Goal: Transaction & Acquisition: Purchase product/service

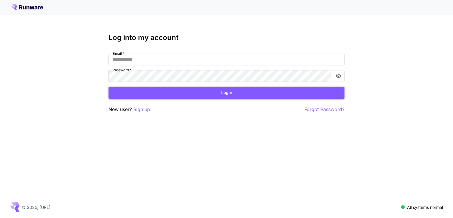
type input "**********"
click at [242, 88] on button "Login" at bounding box center [227, 93] width 236 height 12
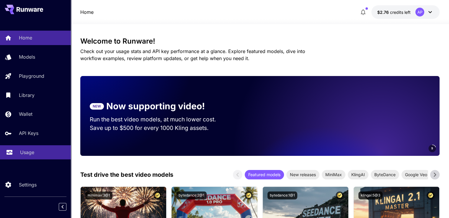
click at [47, 158] on link "Usage" at bounding box center [35, 153] width 71 height 14
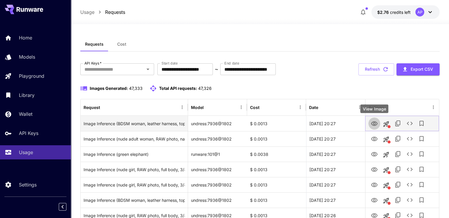
click at [377, 125] on icon "View Image" at bounding box center [374, 123] width 7 height 7
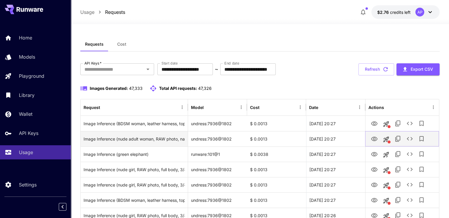
click at [371, 138] on icon "View Image" at bounding box center [374, 139] width 7 height 7
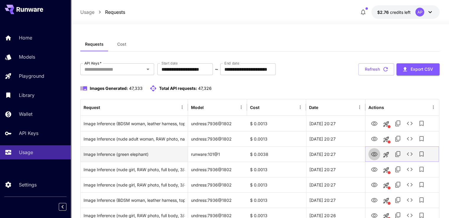
click at [376, 156] on icon "View Image" at bounding box center [374, 154] width 6 height 4
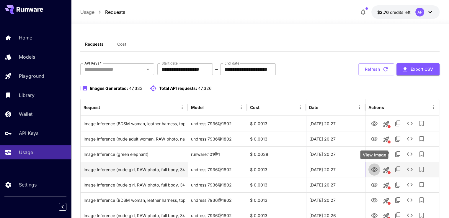
click at [374, 171] on icon "View Image" at bounding box center [374, 170] width 6 height 4
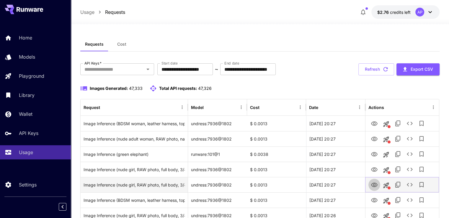
click at [372, 189] on button "View Image" at bounding box center [374, 185] width 12 height 12
click at [376, 185] on icon "View Image" at bounding box center [374, 185] width 7 height 7
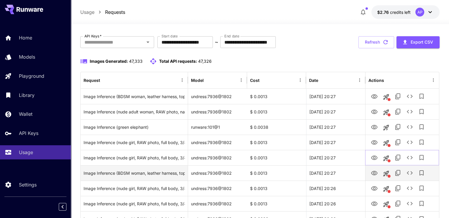
scroll to position [30, 0]
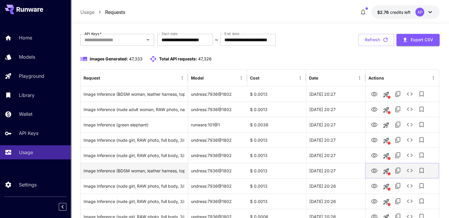
click at [373, 169] on icon "View Image" at bounding box center [374, 171] width 7 height 7
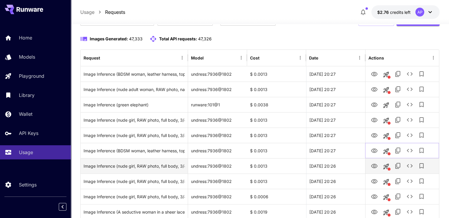
scroll to position [59, 0]
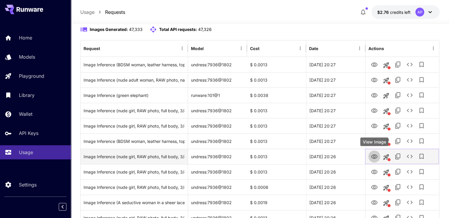
click at [373, 154] on icon "View Image" at bounding box center [374, 156] width 7 height 7
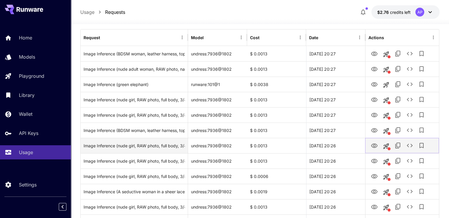
scroll to position [89, 0]
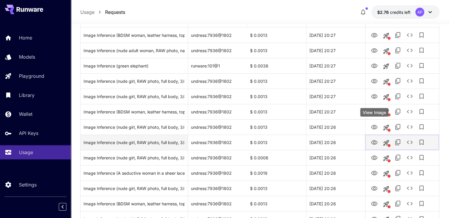
click at [372, 139] on link "View Image" at bounding box center [374, 142] width 7 height 7
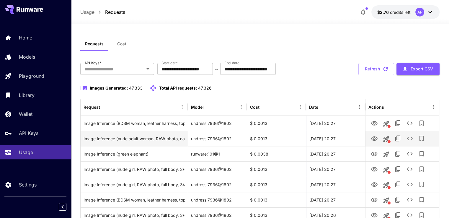
scroll to position [0, 0]
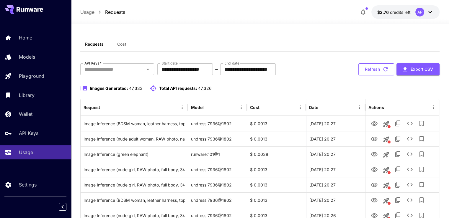
click at [379, 66] on button "Refresh" at bounding box center [376, 69] width 36 height 12
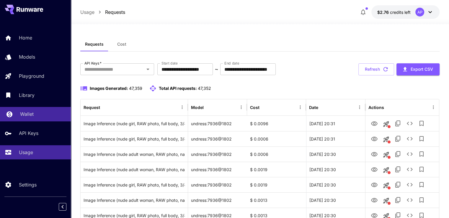
click at [30, 112] on p "Wallet" at bounding box center [27, 114] width 14 height 7
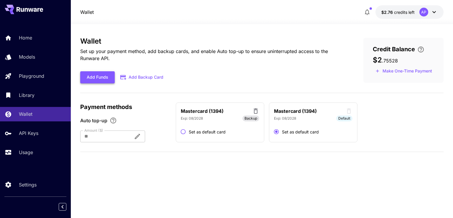
click at [97, 77] on button "Add Funds" at bounding box center [97, 77] width 35 height 12
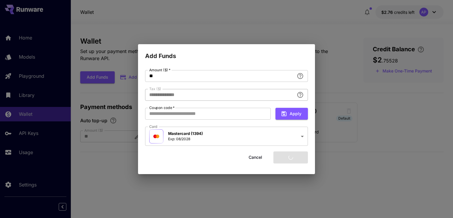
type input "****"
click at [153, 76] on input "**" at bounding box center [219, 76] width 149 height 12
type input "*"
type input "**********"
type input "**"
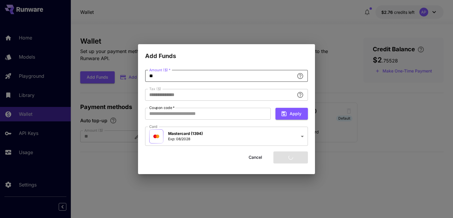
type input "****"
type input "**"
click at [169, 55] on h2 "Add Funds" at bounding box center [226, 52] width 177 height 17
click at [289, 155] on button "Add funds" at bounding box center [291, 158] width 35 height 12
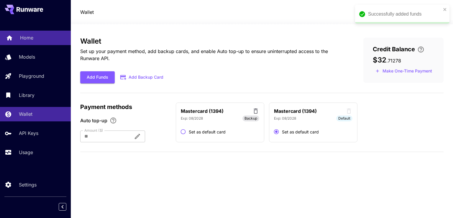
click at [17, 37] on link "Home" at bounding box center [35, 38] width 71 height 14
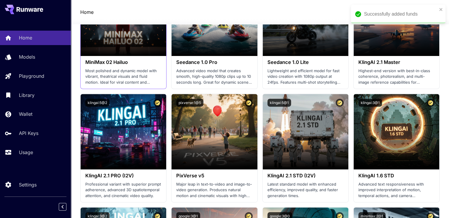
scroll to position [384, 0]
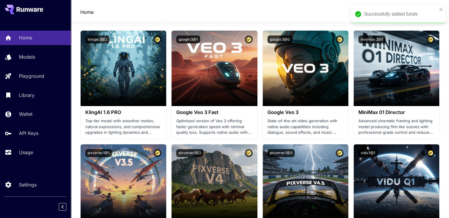
click at [443, 8] on div "Successfully added funds" at bounding box center [398, 14] width 94 height 19
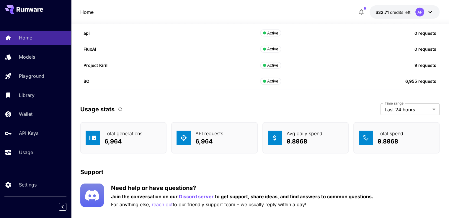
scroll to position [1836, 0]
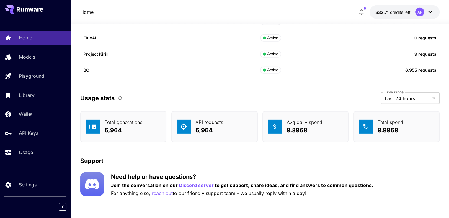
click at [118, 99] on icon "button" at bounding box center [119, 98] width 5 height 5
click at [119, 94] on button "button" at bounding box center [120, 98] width 10 height 10
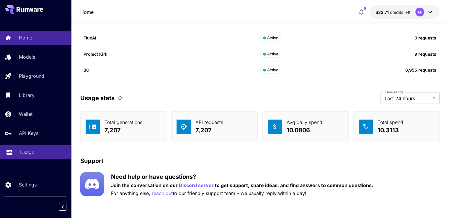
click at [18, 152] on link "Usage" at bounding box center [35, 153] width 71 height 14
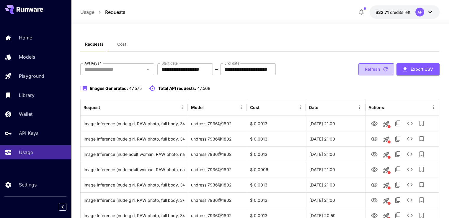
click at [367, 67] on button "Refresh" at bounding box center [376, 69] width 36 height 12
